Goal: Transaction & Acquisition: Purchase product/service

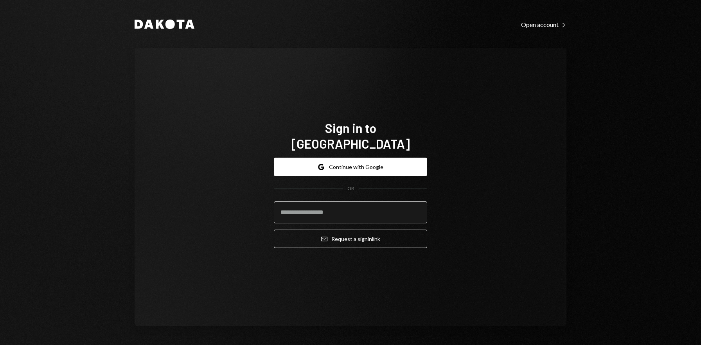
click at [338, 209] on input "email" at bounding box center [350, 212] width 153 height 22
type input "**********"
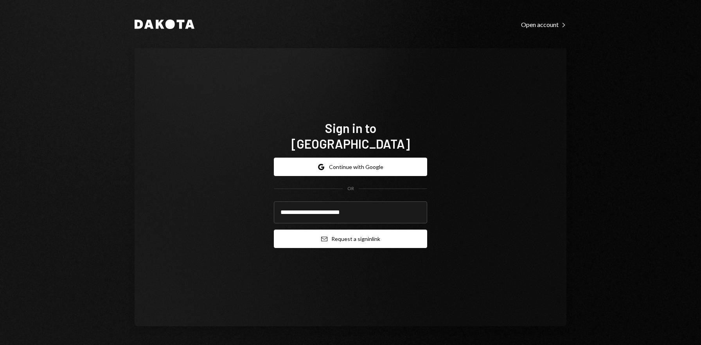
click at [343, 230] on button "Email Request a sign in link" at bounding box center [350, 239] width 153 height 18
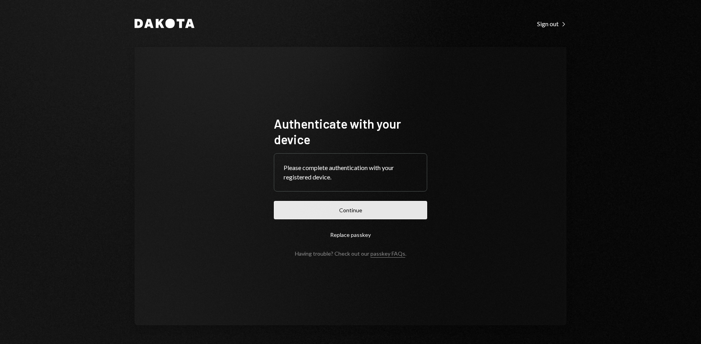
click at [363, 208] on button "Continue" at bounding box center [350, 210] width 153 height 18
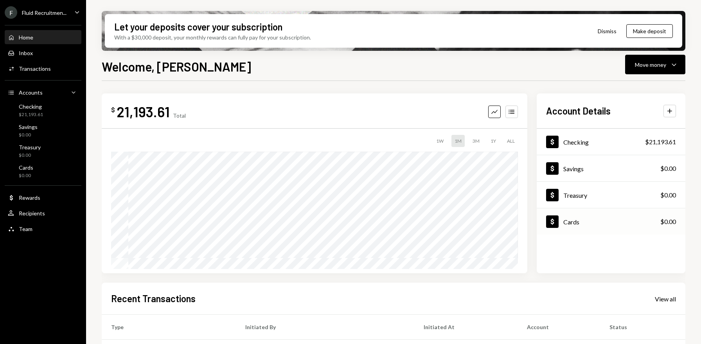
click at [575, 223] on div "Cards" at bounding box center [571, 221] width 16 height 7
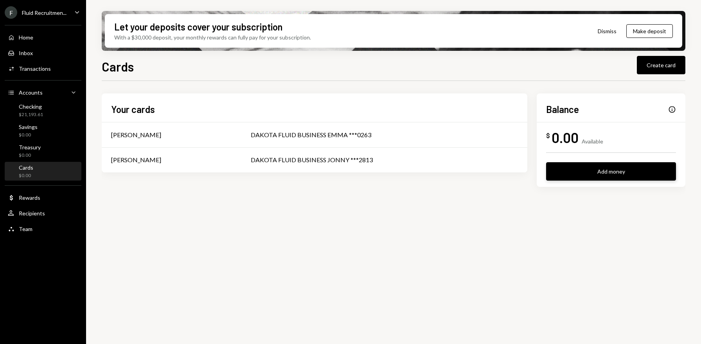
click at [604, 175] on button "Add money" at bounding box center [611, 171] width 130 height 18
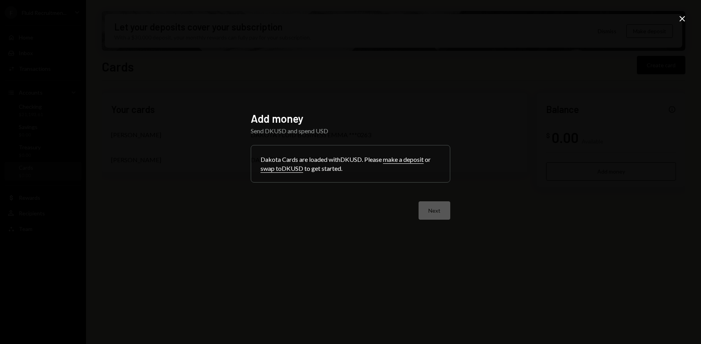
click at [289, 169] on button "swap to DKUSD" at bounding box center [281, 169] width 43 height 8
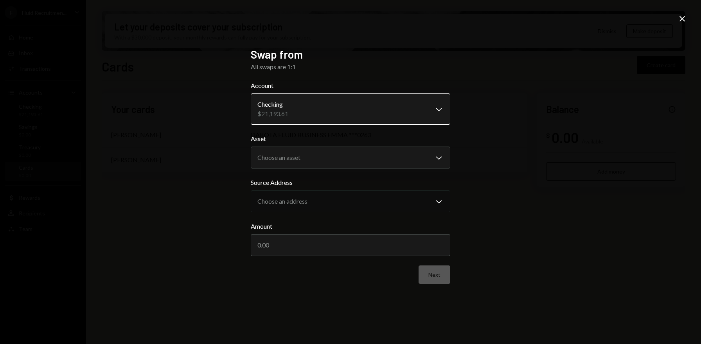
click at [294, 113] on body "**********" at bounding box center [350, 172] width 701 height 344
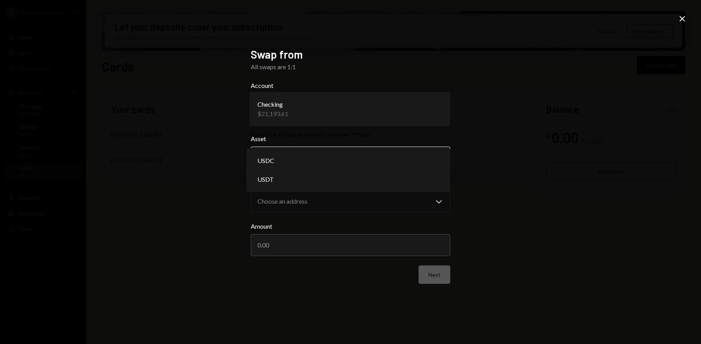
click at [296, 157] on body "**********" at bounding box center [350, 172] width 701 height 344
select select "****"
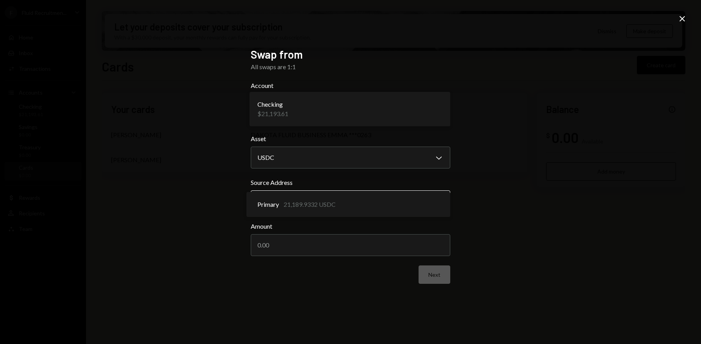
click at [293, 203] on body "**********" at bounding box center [350, 172] width 701 height 344
click at [228, 205] on div "**********" at bounding box center [350, 172] width 701 height 344
click at [279, 248] on input "Amount" at bounding box center [350, 245] width 199 height 22
click at [262, 247] on input "Amount" at bounding box center [350, 245] width 199 height 22
type input "6"
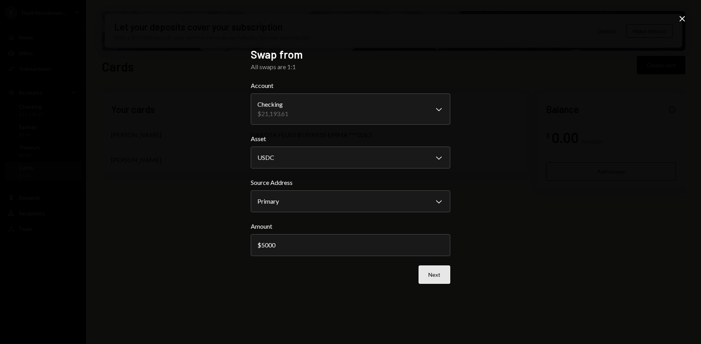
type input "5000"
click at [441, 275] on button "Next" at bounding box center [434, 275] width 32 height 18
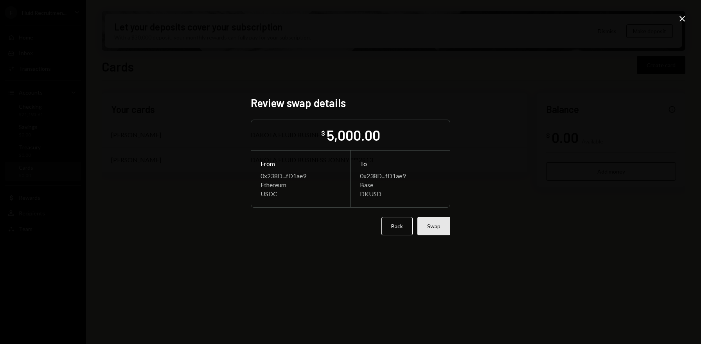
click at [444, 230] on button "Swap" at bounding box center [433, 226] width 33 height 18
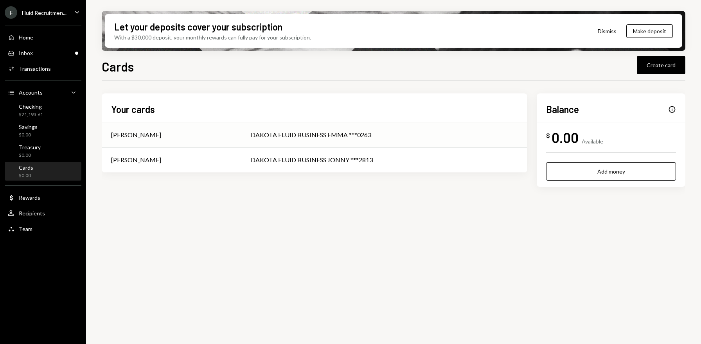
click at [307, 136] on div "DAKOTA FLUID BUSINESS EMMA ***0263" at bounding box center [384, 134] width 267 height 9
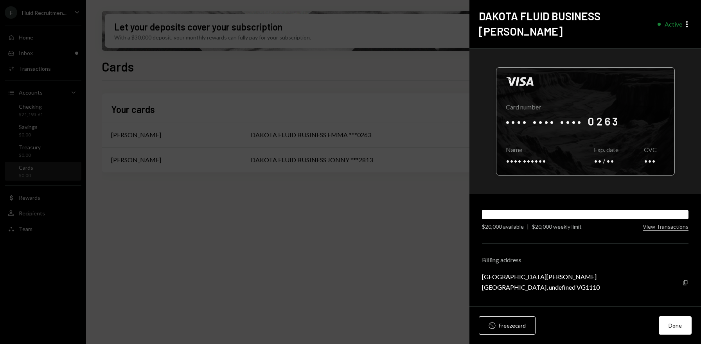
click at [612, 117] on div at bounding box center [585, 122] width 178 height 108
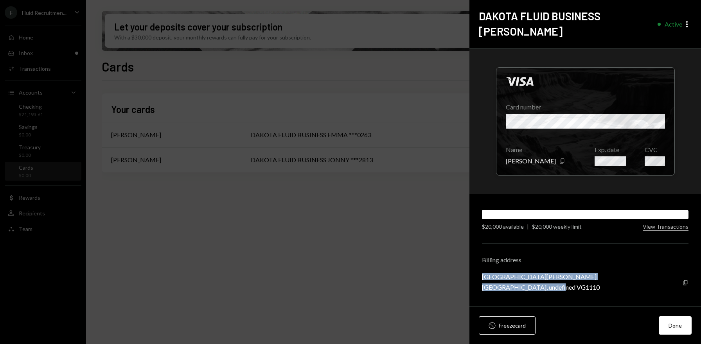
drag, startPoint x: 564, startPoint y: 275, endPoint x: 481, endPoint y: 265, distance: 83.4
click at [482, 273] on div "Craigmuir Chambers, Road Town Tortola, undefined VG1110" at bounding box center [541, 282] width 118 height 18
copy div "Craigmuir Chambers, Road Town Tortola, undefined VG1110"
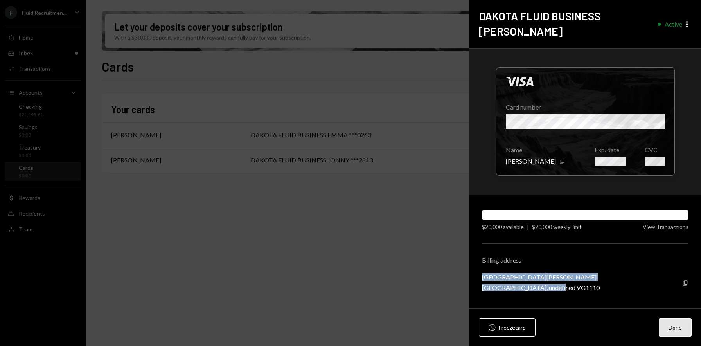
click at [679, 330] on button "Done" at bounding box center [675, 327] width 33 height 18
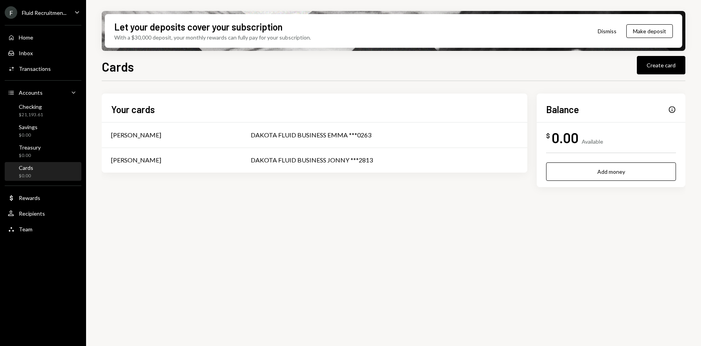
click at [368, 254] on div "Your cards Emma Cameron DAKOTA FLUID BUSINESS EMMA ***0263 Jonathon CADDEN DAKO…" at bounding box center [394, 218] width 584 height 274
click at [24, 36] on div "Home" at bounding box center [26, 37] width 14 height 7
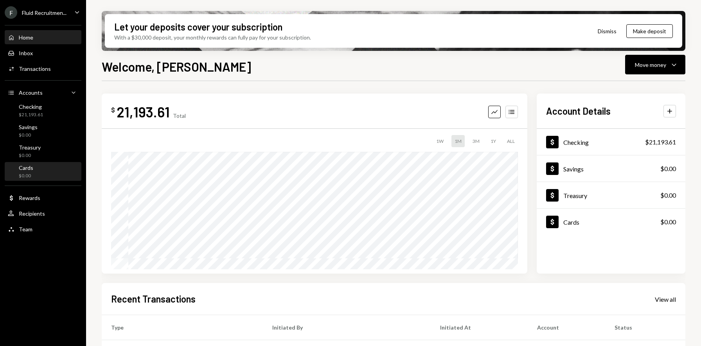
click at [28, 172] on div "Cards $0.00" at bounding box center [26, 171] width 14 height 15
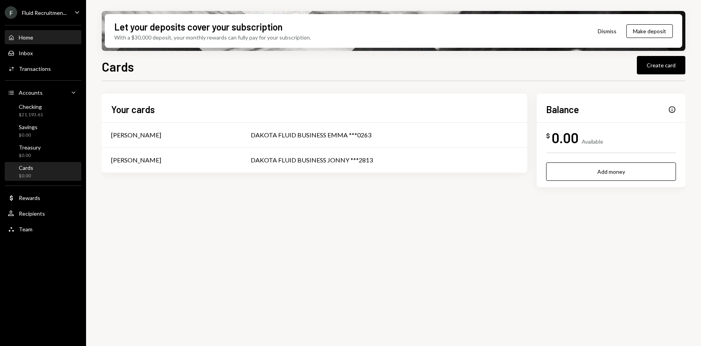
click at [34, 36] on div "Home Home" at bounding box center [43, 37] width 70 height 7
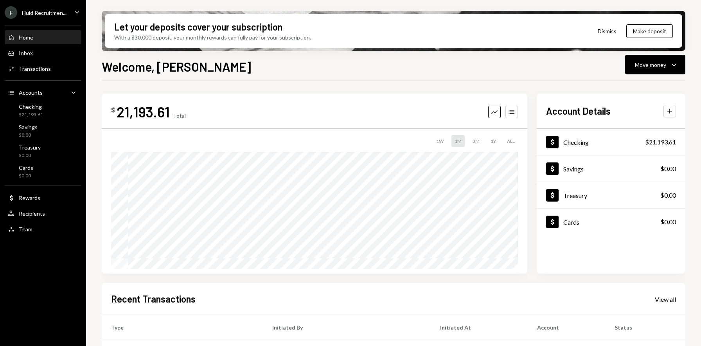
click at [101, 268] on div "Let your deposits cover your subscription With a $30,000 deposit, your monthly …" at bounding box center [393, 173] width 615 height 346
click at [575, 221] on div "Cards" at bounding box center [571, 221] width 16 height 7
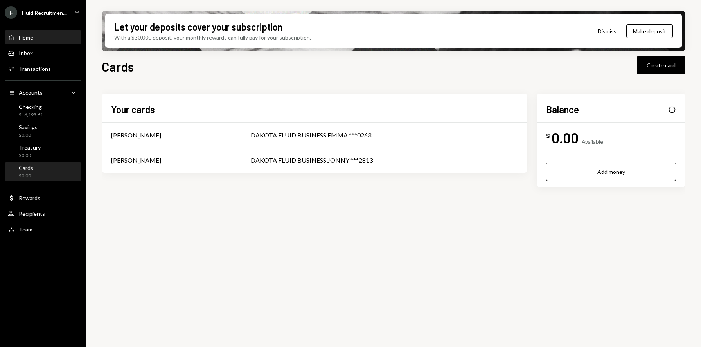
click at [26, 38] on div "Home" at bounding box center [26, 37] width 14 height 7
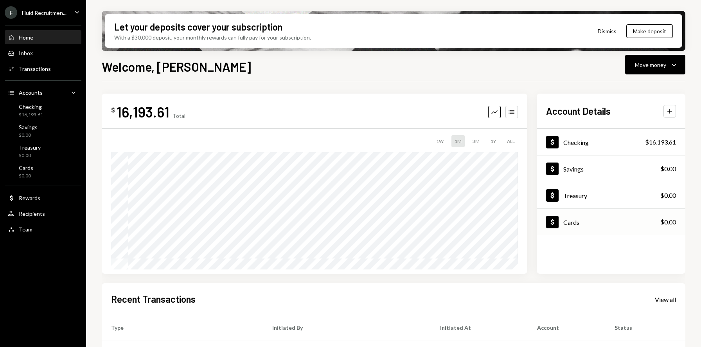
click at [580, 223] on div "Dollar Cards $0.00" at bounding box center [611, 221] width 149 height 25
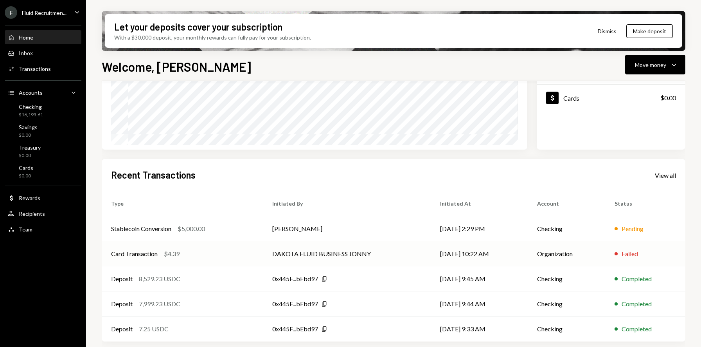
scroll to position [125, 0]
click at [306, 230] on td "[PERSON_NAME]" at bounding box center [347, 227] width 168 height 25
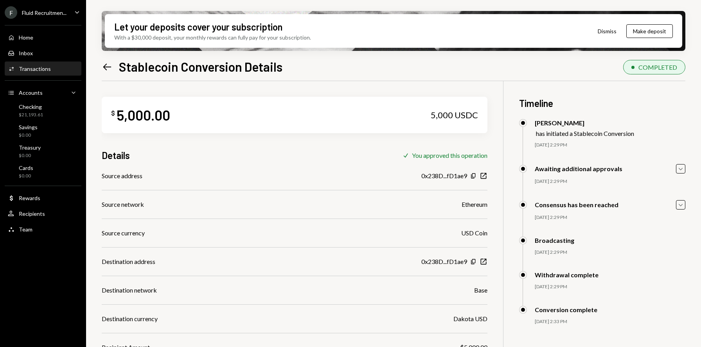
click at [110, 68] on icon "Left Arrow" at bounding box center [107, 66] width 11 height 11
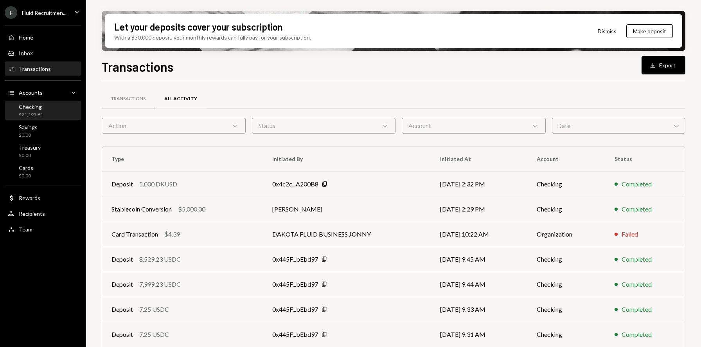
click at [33, 109] on div "Checking" at bounding box center [31, 106] width 24 height 7
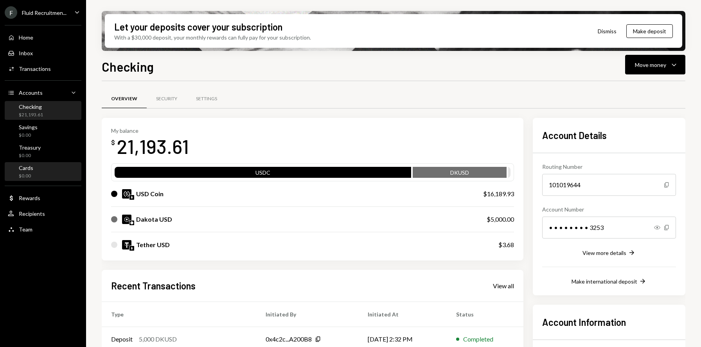
click at [28, 172] on div "$0.00" at bounding box center [26, 175] width 14 height 7
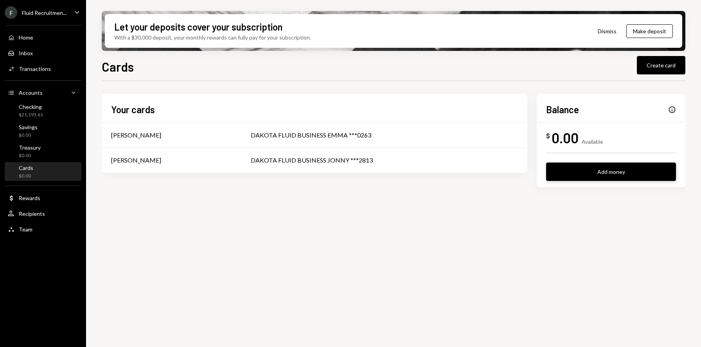
click at [611, 174] on button "Add money" at bounding box center [611, 171] width 130 height 18
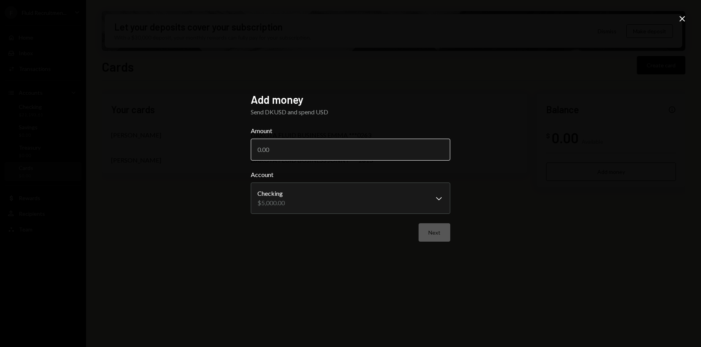
click at [294, 152] on input "Amount" at bounding box center [350, 149] width 199 height 22
type input "5000"
click at [438, 233] on button "Next" at bounding box center [434, 232] width 32 height 18
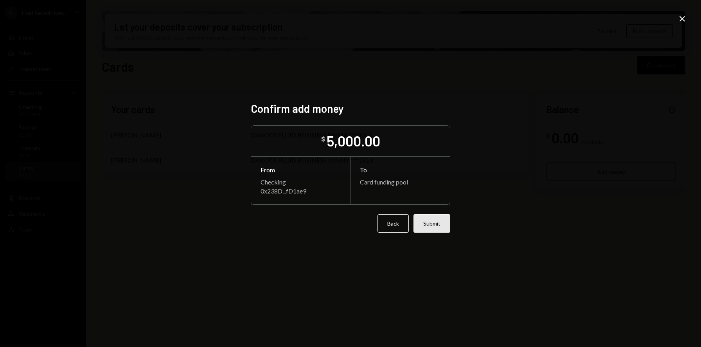
click at [441, 227] on button "Submit" at bounding box center [431, 223] width 37 height 18
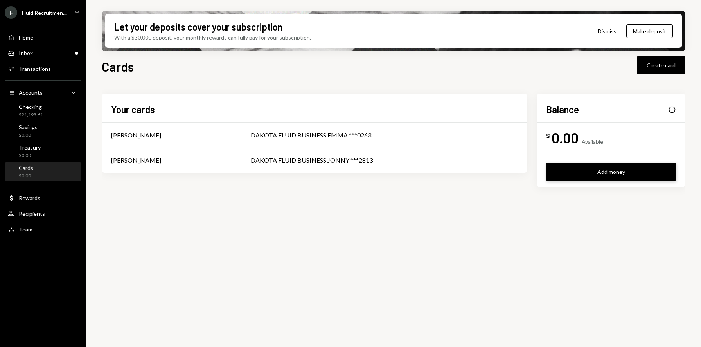
click at [618, 178] on button "Add money" at bounding box center [611, 171] width 130 height 18
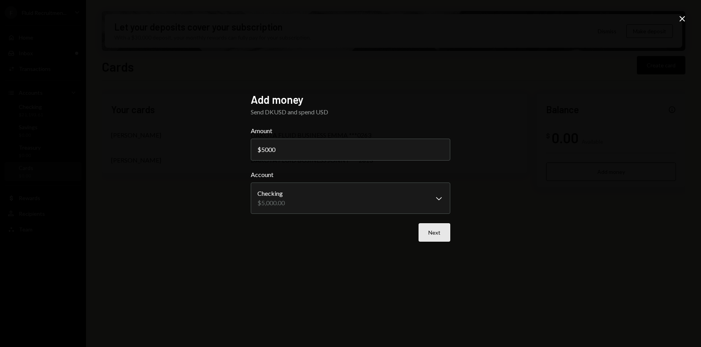
type input "5000"
click at [442, 233] on button "Next" at bounding box center [434, 232] width 32 height 18
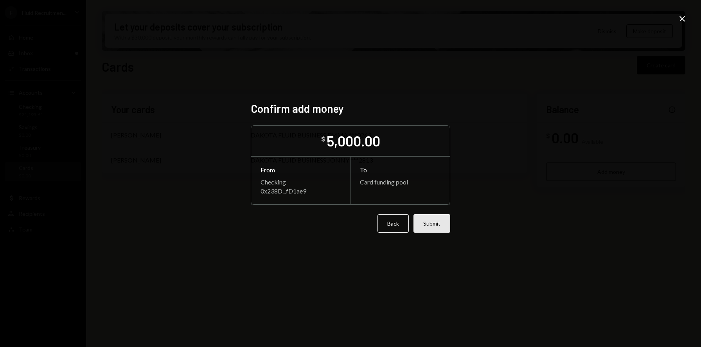
click at [441, 228] on button "Submit" at bounding box center [431, 223] width 37 height 18
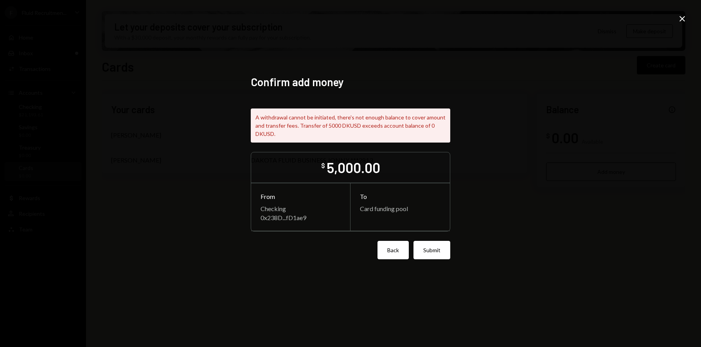
click at [399, 253] on button "Back" at bounding box center [392, 250] width 31 height 18
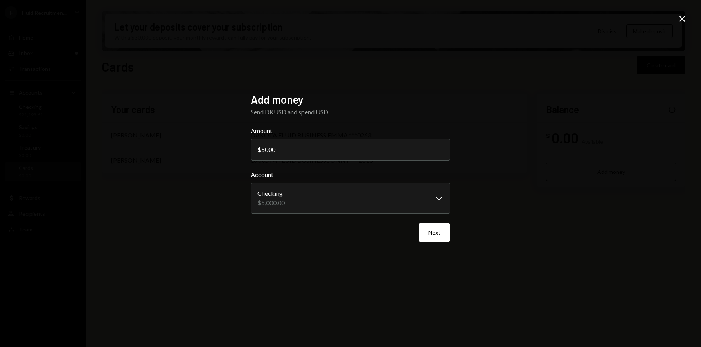
click at [679, 20] on icon at bounding box center [681, 18] width 5 height 5
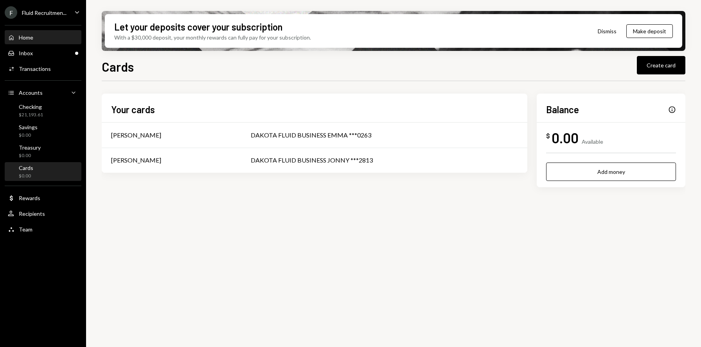
click at [30, 38] on div "Home" at bounding box center [26, 37] width 14 height 7
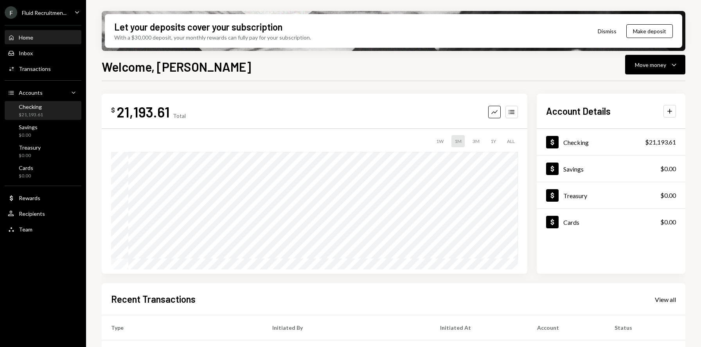
click at [32, 109] on div "Checking" at bounding box center [31, 106] width 24 height 7
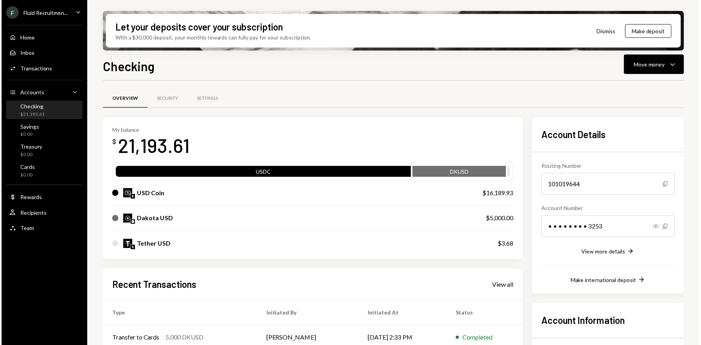
scroll to position [111, 0]
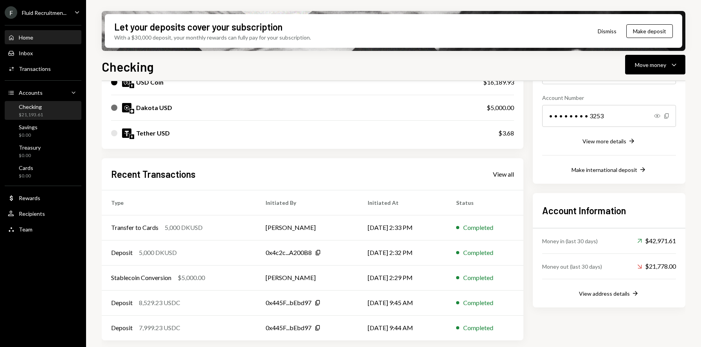
click at [29, 36] on div "Home" at bounding box center [26, 37] width 14 height 7
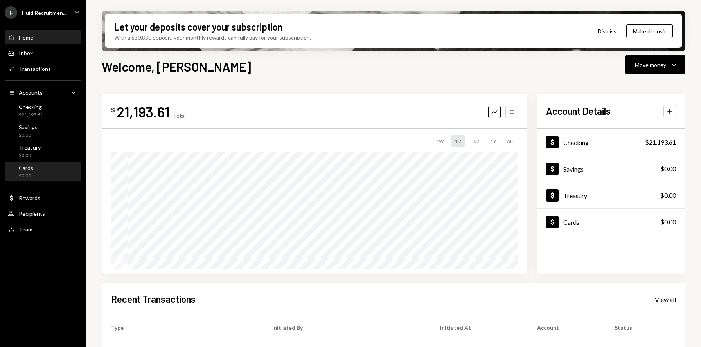
click at [30, 170] on div "Cards" at bounding box center [26, 167] width 14 height 7
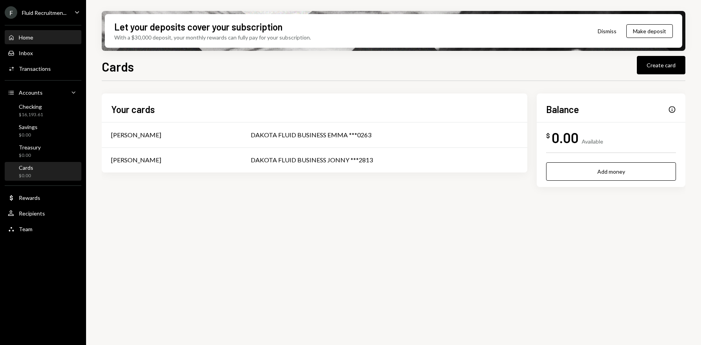
click at [25, 38] on div "Home" at bounding box center [26, 37] width 14 height 7
click at [564, 135] on div "0.00" at bounding box center [564, 138] width 27 height 18
click at [36, 115] on div "$16,193.61" at bounding box center [31, 114] width 24 height 7
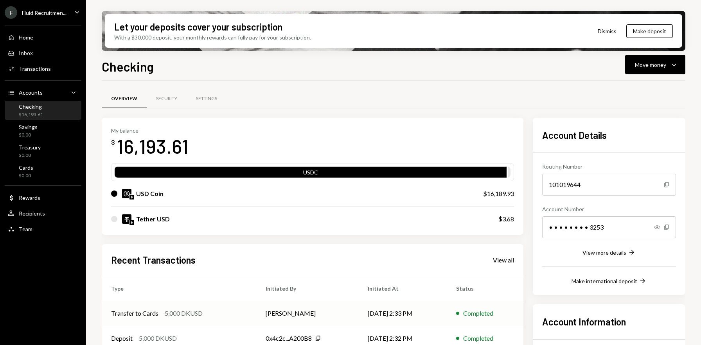
click at [480, 312] on div "Completed" at bounding box center [478, 313] width 30 height 9
